Goal: Navigation & Orientation: Find specific page/section

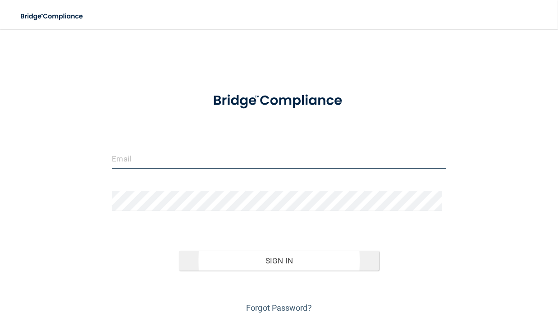
type input "[PERSON_NAME][EMAIL_ADDRESS][DOMAIN_NAME]"
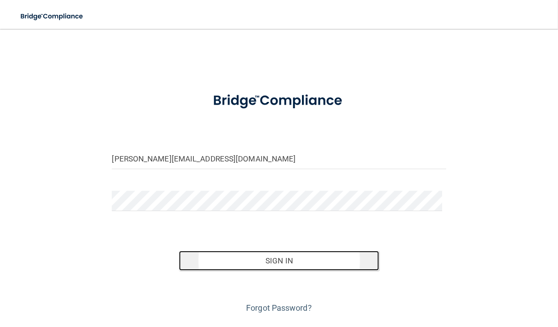
click at [227, 263] on button "Sign In" at bounding box center [279, 261] width 201 height 20
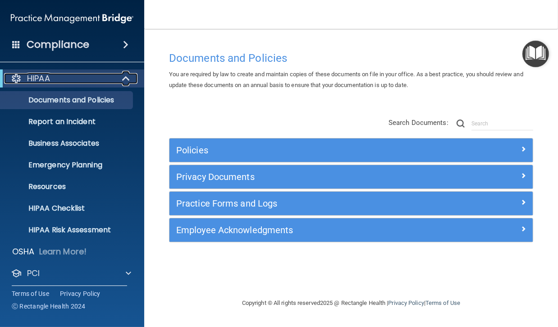
click at [128, 79] on span at bounding box center [127, 78] width 8 height 11
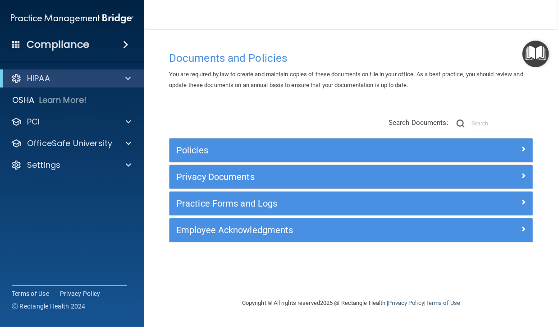
click at [533, 58] on img "Open Resource Center" at bounding box center [535, 54] width 27 height 27
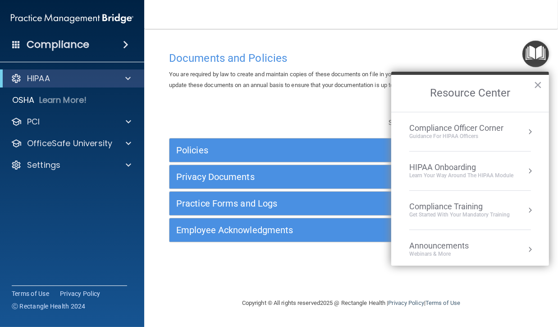
scroll to position [82, 0]
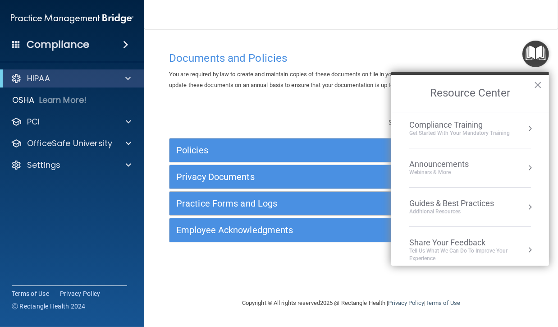
click at [442, 164] on div "Announcements" at bounding box center [448, 164] width 78 height 10
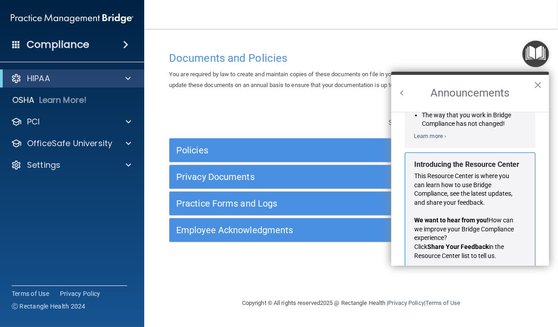
scroll to position [147, 0]
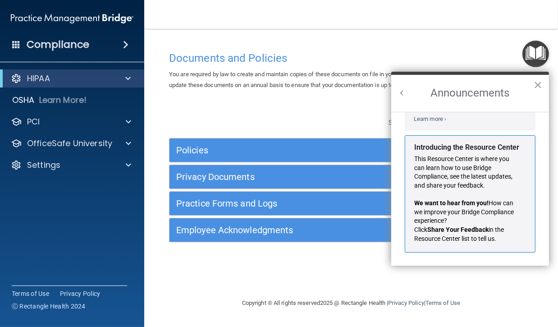
click at [401, 95] on button "Back to Resource Center Home" at bounding box center [402, 92] width 9 height 9
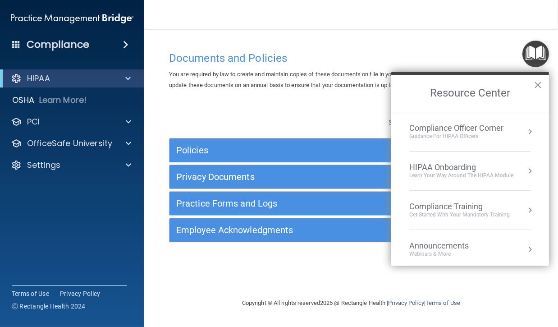
click at [536, 81] on button "×" at bounding box center [538, 85] width 9 height 14
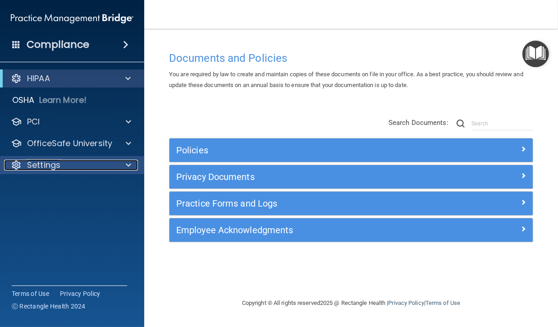
click at [129, 164] on span at bounding box center [128, 165] width 5 height 11
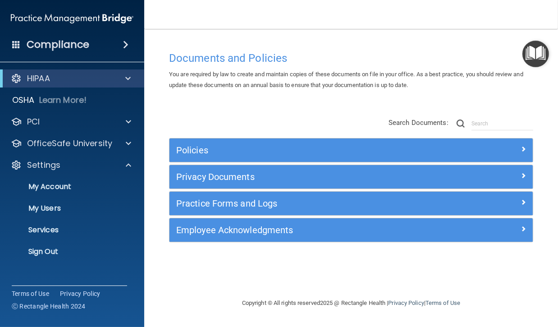
click at [106, 48] on div "Compliance" at bounding box center [72, 45] width 144 height 20
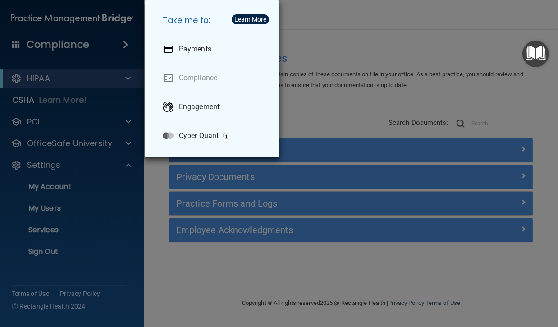
click at [106, 48] on div "Take me to: Payments Compliance Engagement Cyber Quant" at bounding box center [279, 163] width 558 height 327
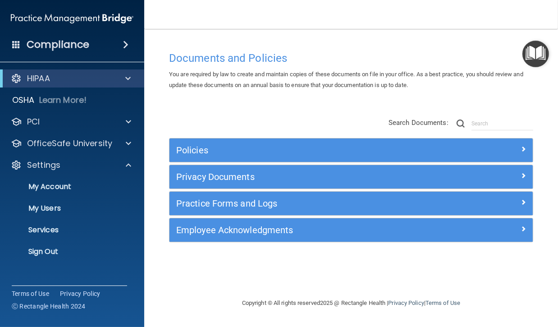
click at [16, 45] on span at bounding box center [16, 44] width 8 height 8
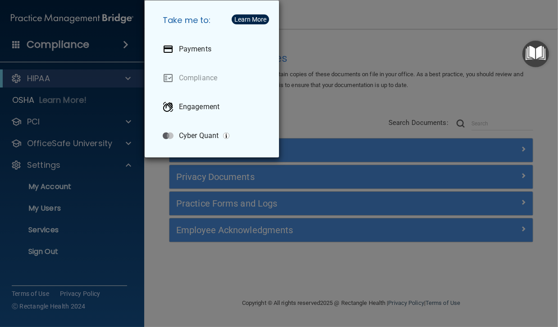
click at [16, 45] on div "Take me to: Payments Compliance Engagement Cyber Quant" at bounding box center [279, 163] width 558 height 327
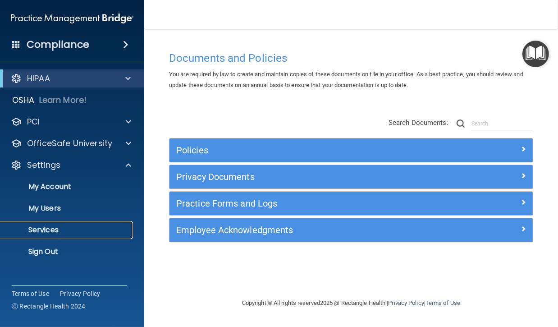
click at [43, 234] on link "Services" at bounding box center [62, 230] width 142 height 18
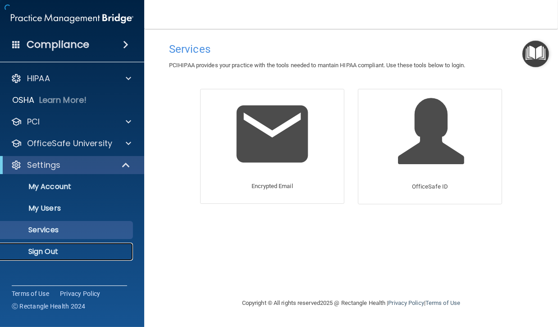
click at [42, 249] on p "Sign Out" at bounding box center [67, 251] width 123 height 9
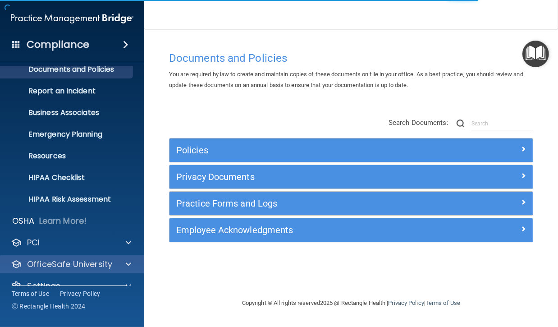
scroll to position [47, 0]
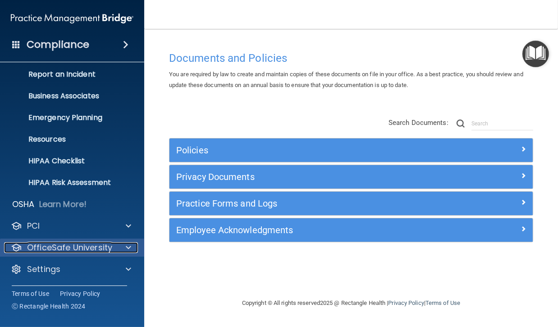
click at [128, 244] on span at bounding box center [128, 247] width 5 height 11
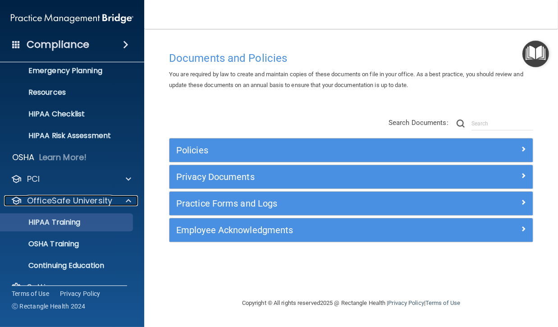
scroll to position [112, 0]
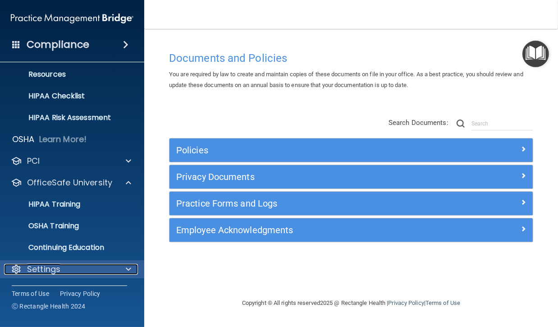
click at [129, 266] on span at bounding box center [128, 269] width 5 height 11
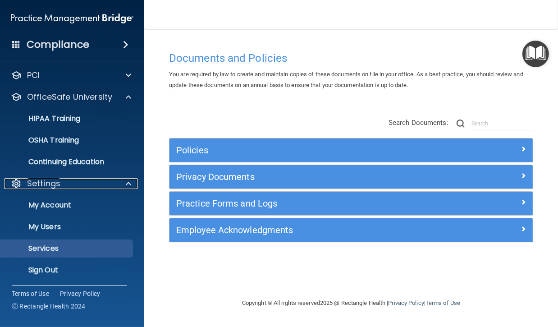
scroll to position [198, 0]
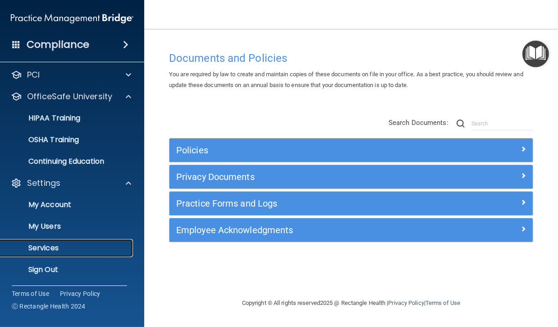
click at [108, 249] on p "Services" at bounding box center [67, 247] width 123 height 9
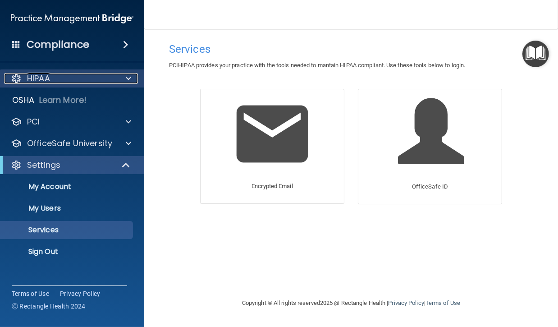
click at [129, 75] on span at bounding box center [128, 78] width 5 height 11
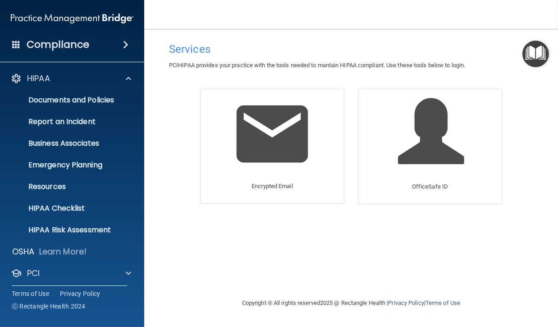
click at [124, 40] on span at bounding box center [125, 44] width 5 height 11
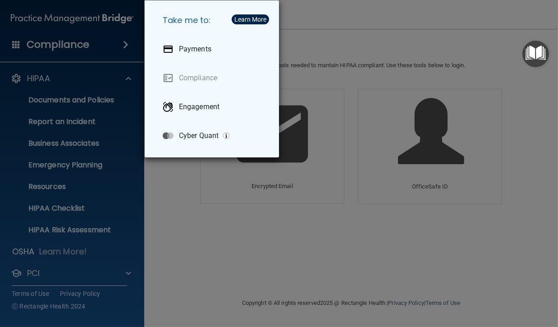
click at [320, 17] on div "Take me to: Payments Compliance Engagement Cyber Quant" at bounding box center [279, 163] width 558 height 327
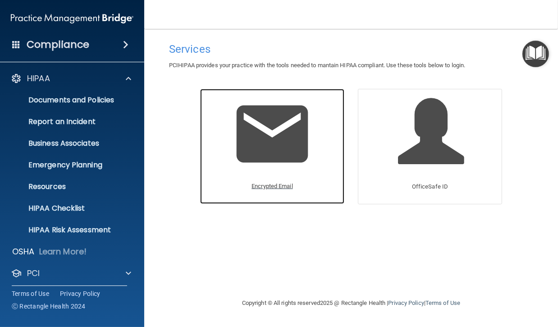
click at [273, 188] on p "Encrypted Email" at bounding box center [272, 186] width 41 height 11
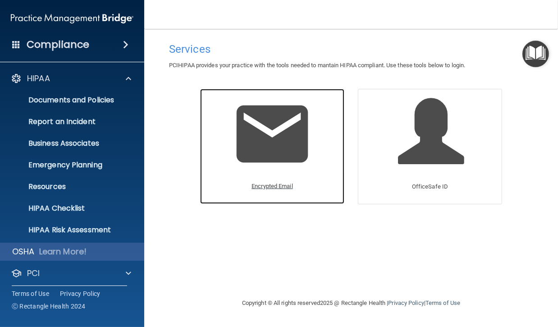
scroll to position [133, 0]
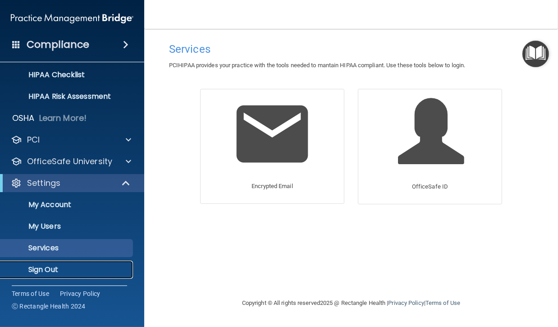
click at [51, 266] on p "Sign Out" at bounding box center [67, 269] width 123 height 9
